Goal: Task Accomplishment & Management: Manage account settings

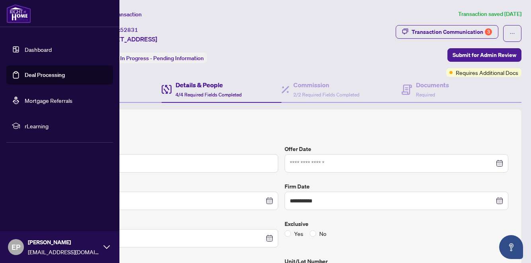
click at [25, 47] on link "Dashboard" at bounding box center [38, 49] width 27 height 7
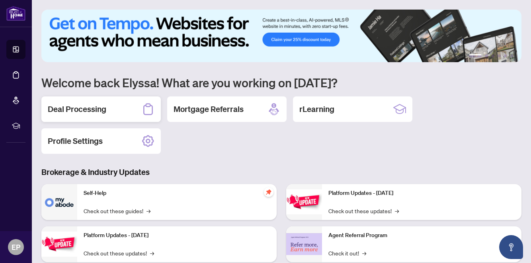
click at [115, 103] on div "Deal Processing" at bounding box center [100, 108] width 119 height 25
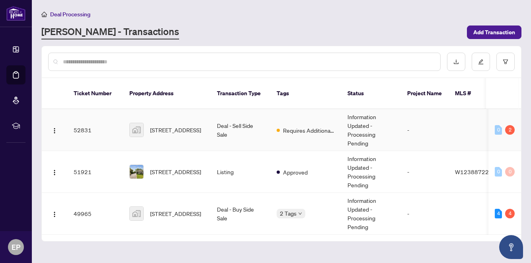
click at [219, 125] on td "Deal - Sell Side Sale" at bounding box center [241, 130] width 60 height 42
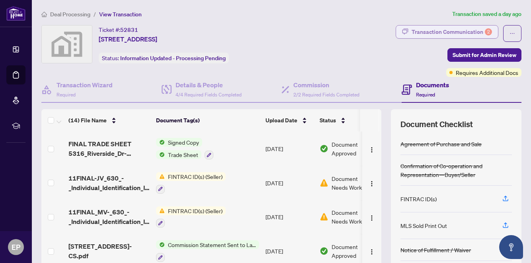
click at [478, 30] on div "Transaction Communication 2" at bounding box center [452, 31] width 80 height 13
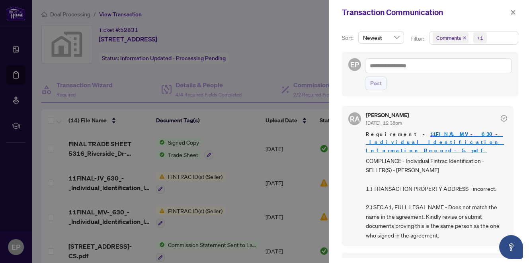
click at [300, 27] on div at bounding box center [265, 131] width 531 height 263
click at [399, 145] on link "11FINAL_MV-_630_-_Individual_Identification_Information_Record-5.pdf" at bounding box center [435, 142] width 138 height 23
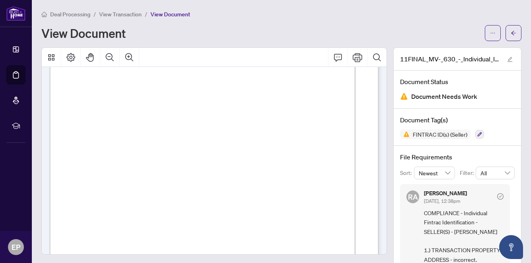
scroll to position [492, 0]
click at [509, 26] on button "button" at bounding box center [514, 33] width 16 height 16
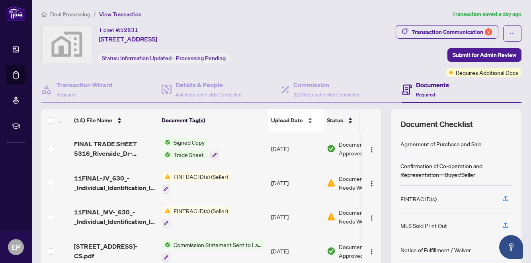
scroll to position [41, 0]
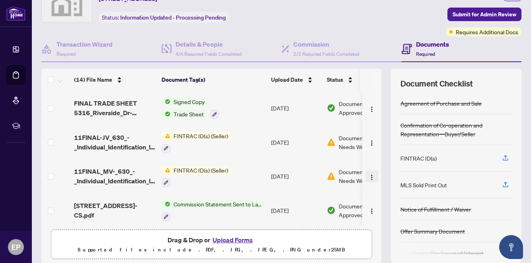
click at [369, 175] on img "button" at bounding box center [372, 177] width 6 height 6
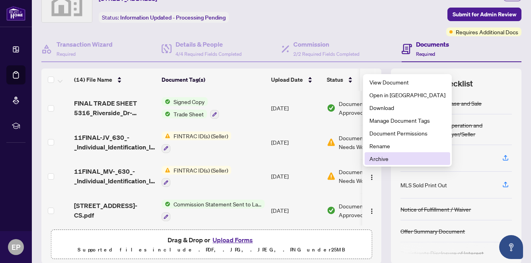
click at [375, 164] on li "Archive" at bounding box center [408, 158] width 86 height 13
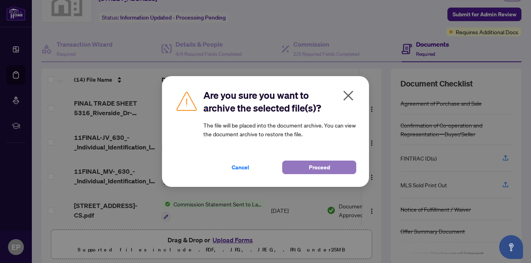
click at [320, 169] on span "Proceed" at bounding box center [319, 167] width 21 height 13
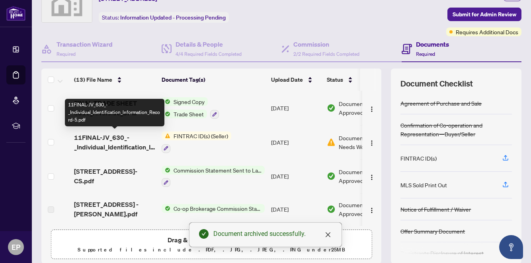
click at [122, 139] on span "11FINAL-JV_630_-_Individual_Identification_Information_Record-5.pdf" at bounding box center [114, 142] width 81 height 19
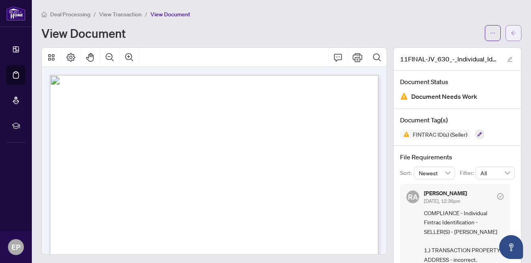
click at [517, 31] on button "button" at bounding box center [514, 33] width 16 height 16
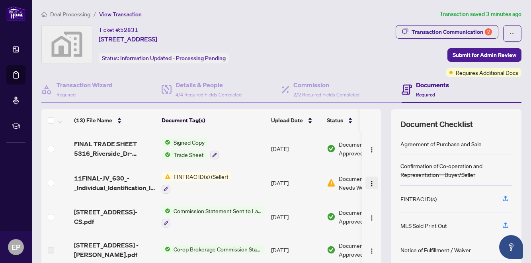
click at [371, 183] on img "button" at bounding box center [372, 183] width 6 height 6
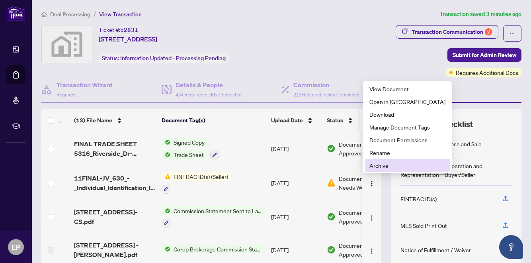
click at [380, 168] on span "Archive" at bounding box center [407, 165] width 76 height 9
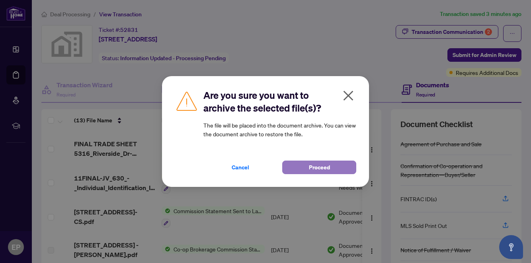
click at [319, 171] on span "Proceed" at bounding box center [319, 167] width 21 height 13
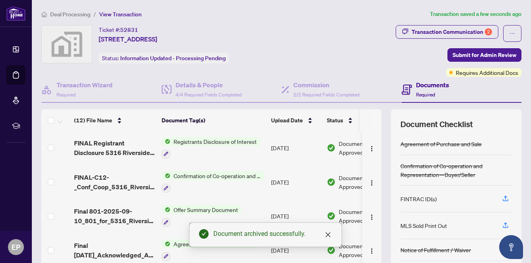
scroll to position [70, 0]
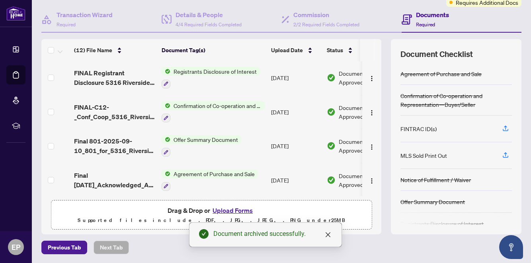
click at [219, 212] on button "Upload Forms" at bounding box center [232, 210] width 45 height 10
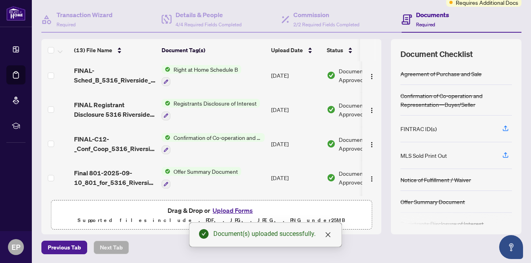
click at [229, 208] on button "Upload Forms" at bounding box center [232, 210] width 45 height 10
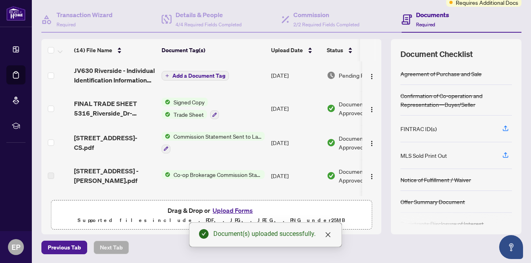
scroll to position [0, 0]
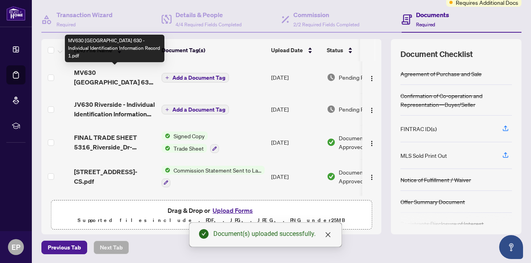
click at [128, 78] on span "MV630 Riverside Ontario 630 - Individual Identification Information Record 1.pdf" at bounding box center [114, 77] width 81 height 19
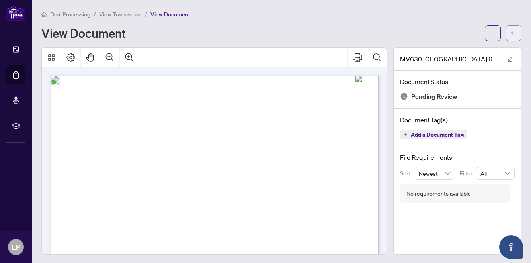
click at [518, 34] on button "button" at bounding box center [514, 33] width 16 height 16
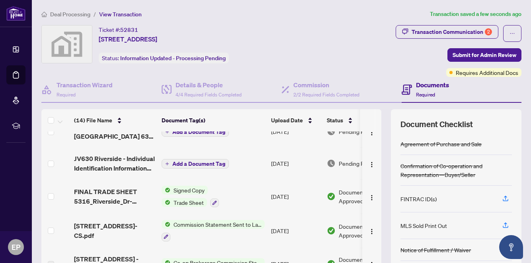
scroll to position [9, 0]
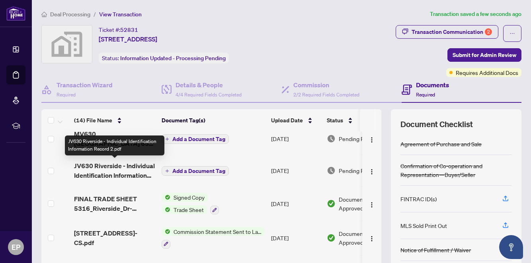
click at [100, 175] on span "JV630 Riverside - Individual Identification Information Record 2.pdf" at bounding box center [114, 170] width 81 height 19
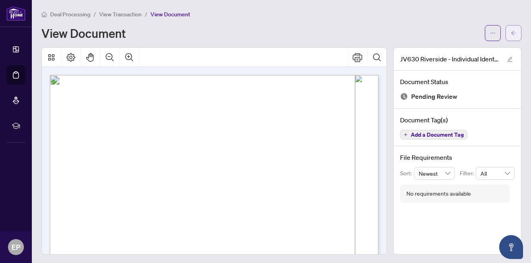
click at [520, 31] on button "button" at bounding box center [514, 33] width 16 height 16
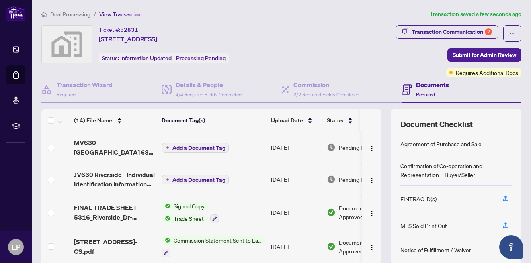
click at [197, 150] on span "Add a Document Tag" at bounding box center [198, 148] width 53 height 6
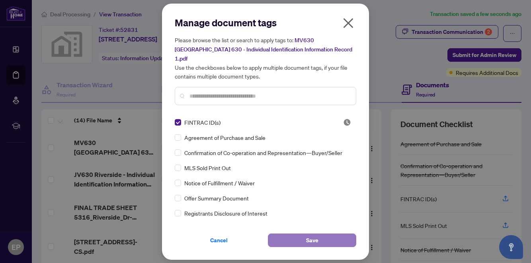
click at [301, 238] on button "Save" at bounding box center [312, 240] width 88 height 14
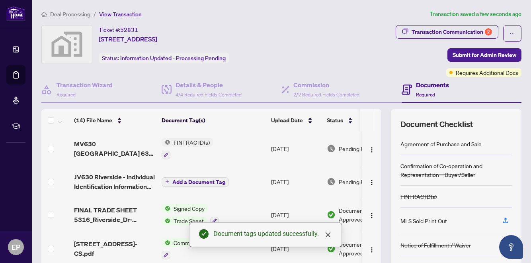
click at [189, 180] on span "Add a Document Tag" at bounding box center [198, 182] width 53 height 6
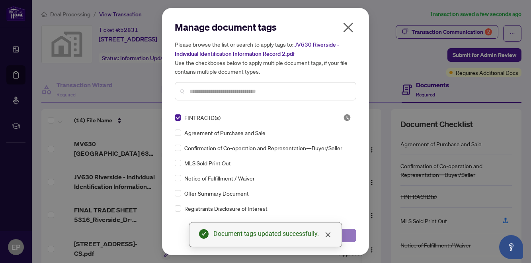
click at [351, 235] on button "Save" at bounding box center [312, 235] width 88 height 14
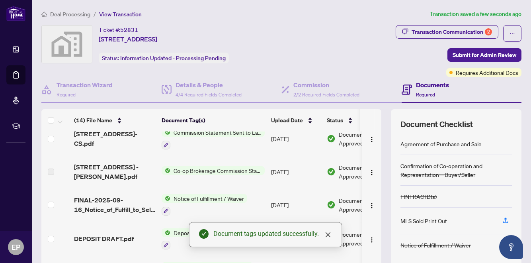
scroll to position [192, 0]
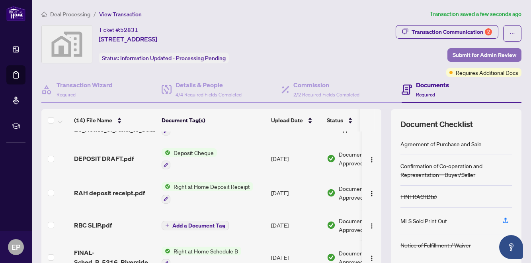
click at [478, 58] on span "Submit for Admin Review" at bounding box center [485, 55] width 64 height 13
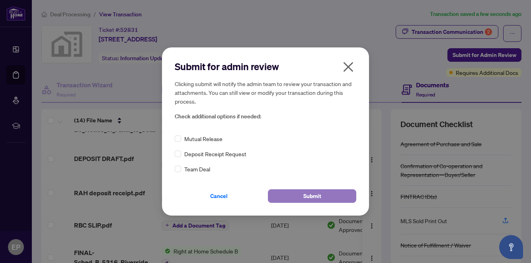
click at [291, 199] on button "Submit" at bounding box center [312, 196] width 88 height 14
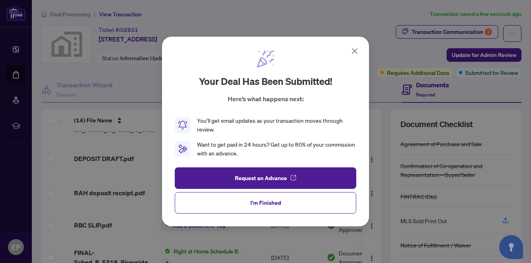
click at [354, 47] on icon at bounding box center [355, 51] width 10 height 10
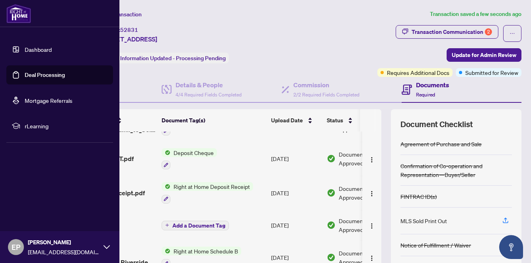
click at [25, 53] on link "Dashboard" at bounding box center [38, 49] width 27 height 7
